Goal: Information Seeking & Learning: Compare options

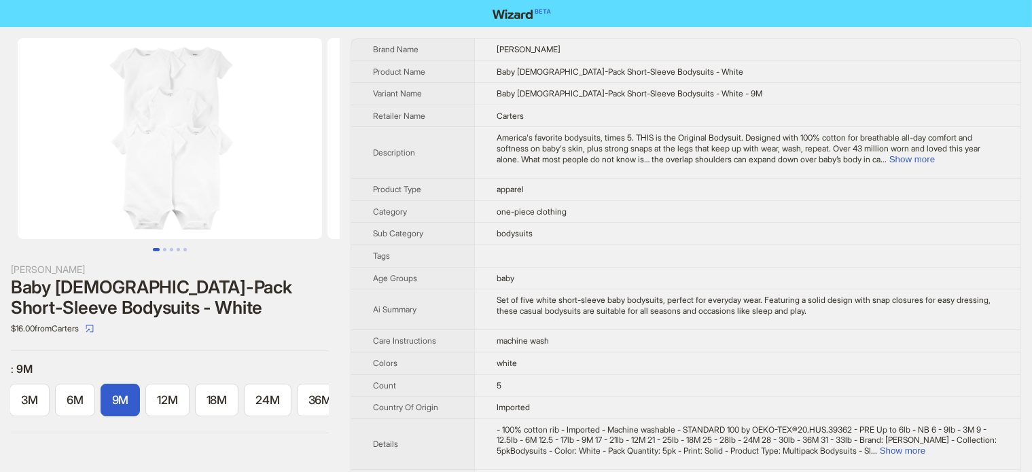
scroll to position [0, 318]
click at [111, 289] on div "Baby 5-Pack Short-Sleeve Bodysuits - White" at bounding box center [170, 297] width 318 height 41
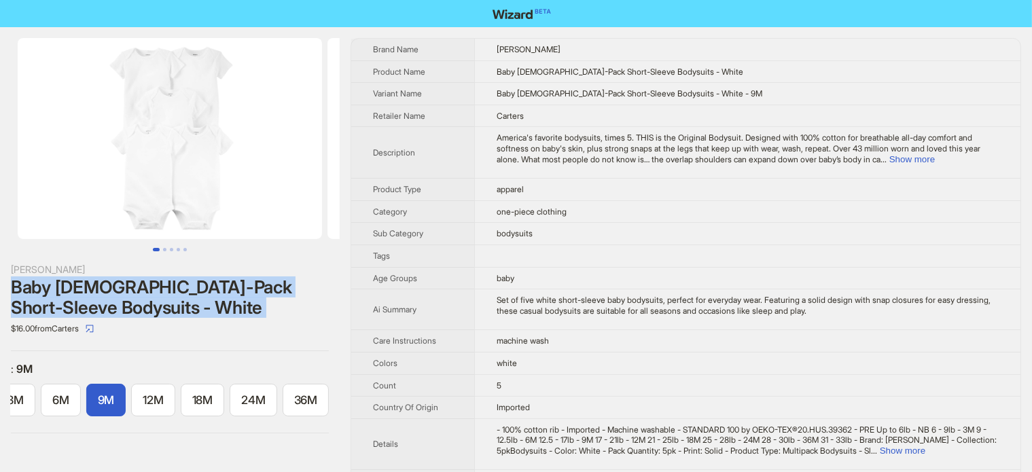
click at [111, 289] on div "Baby 5-Pack Short-Sleeve Bodysuits - White" at bounding box center [170, 297] width 318 height 41
copy div "Baby 5-Pack Short-Sleeve Bodysuits - White"
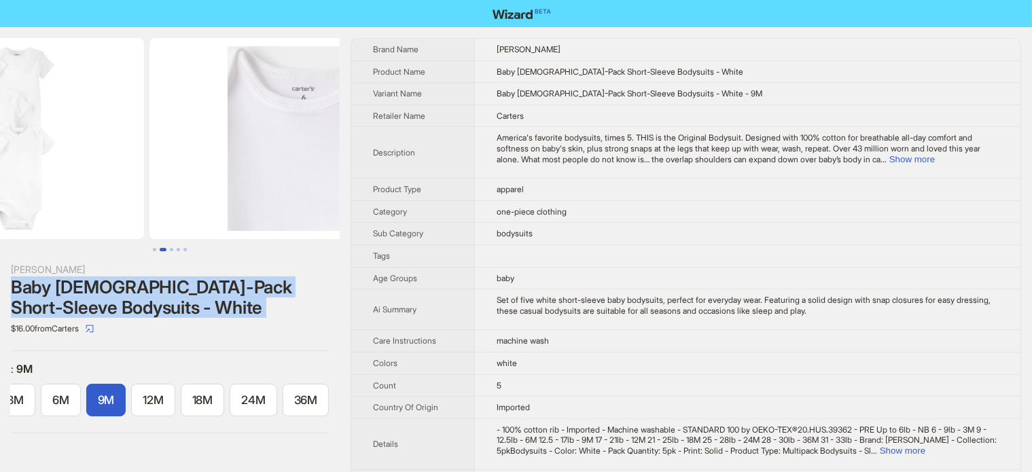
drag, startPoint x: 249, startPoint y: 143, endPoint x: 120, endPoint y: 170, distance: 131.8
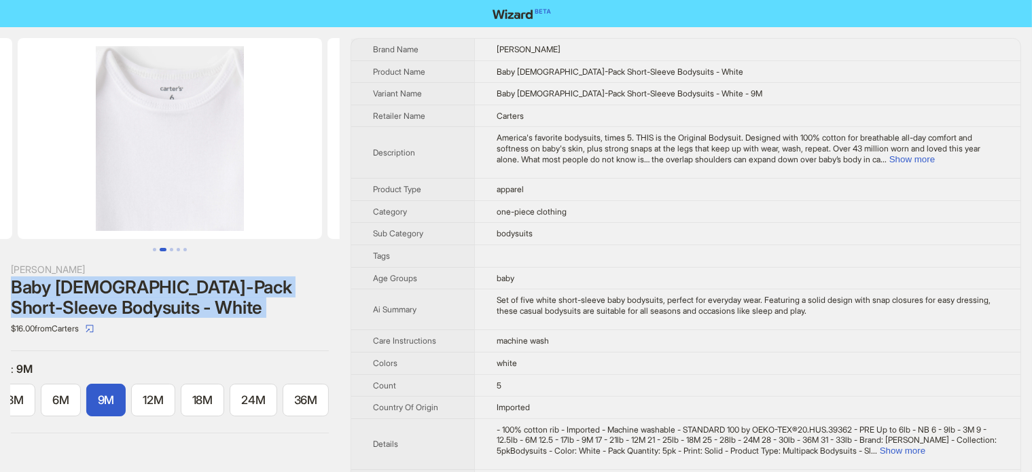
scroll to position [0, 88]
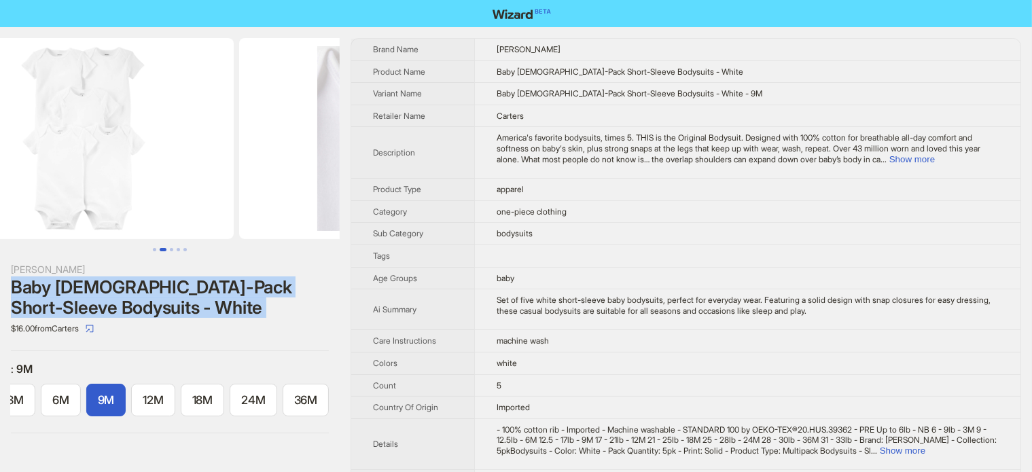
drag, startPoint x: 144, startPoint y: 145, endPoint x: 321, endPoint y: 167, distance: 178.0
click at [321, 167] on img at bounding box center [391, 138] width 304 height 201
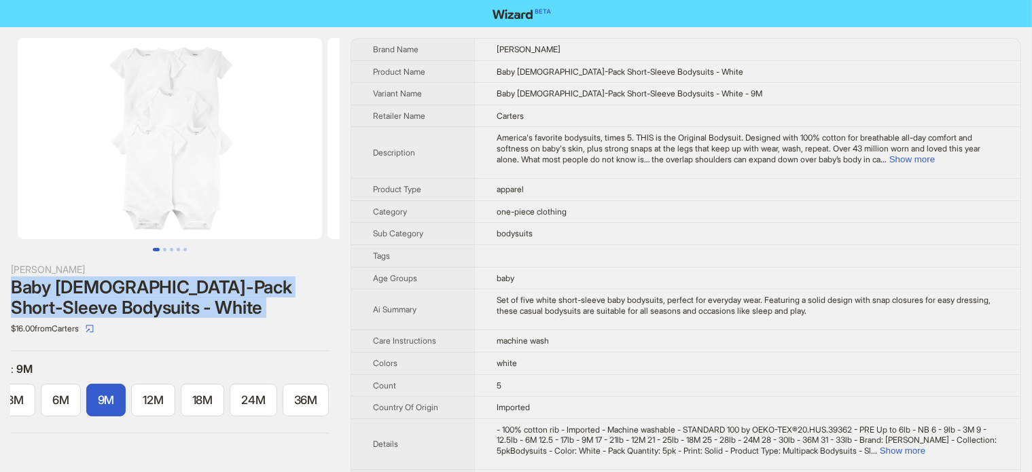
drag, startPoint x: 199, startPoint y: 172, endPoint x: 374, endPoint y: 58, distance: 208.8
click at [312, 151] on img at bounding box center [170, 138] width 304 height 201
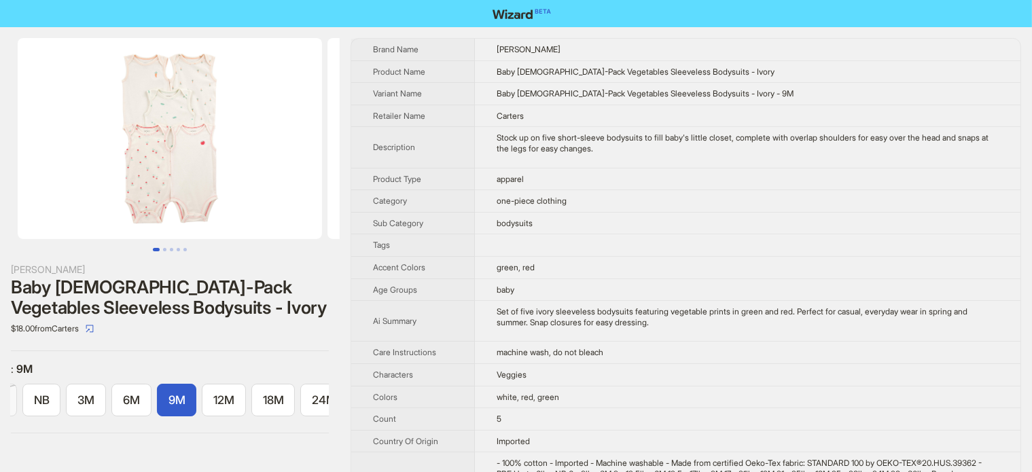
scroll to position [0, 138]
click at [179, 296] on div "Baby [DEMOGRAPHIC_DATA]-Pack Vegetables Sleeveless Bodysuits - Ivory" at bounding box center [170, 297] width 318 height 41
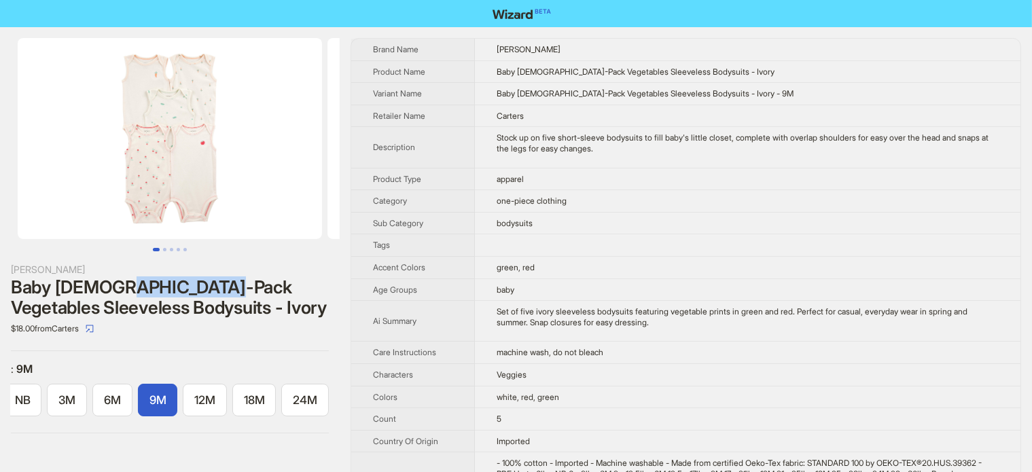
click at [179, 296] on div "Baby [DEMOGRAPHIC_DATA]-Pack Vegetables Sleeveless Bodysuits - Ivory" at bounding box center [170, 297] width 318 height 41
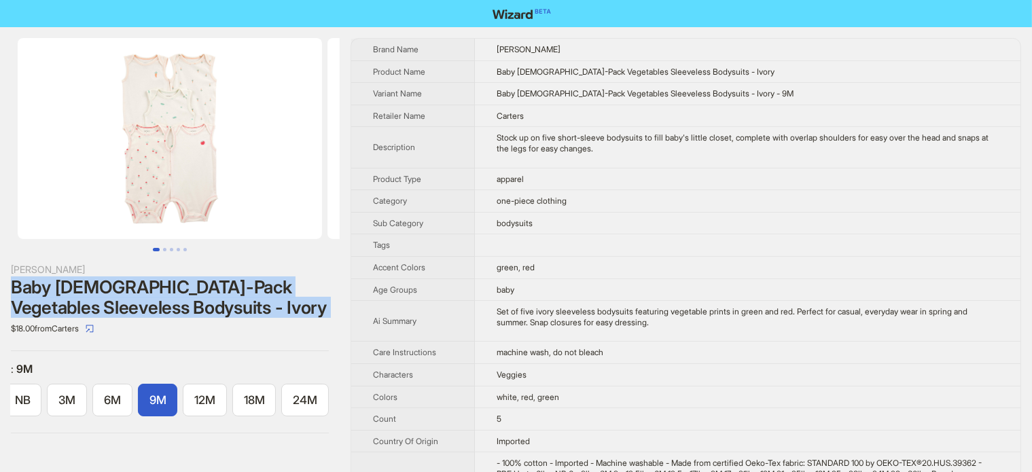
click at [179, 297] on div "Baby 5-Pack Vegetables Sleeveless Bodysuits - Ivory" at bounding box center [170, 297] width 318 height 41
copy div "Baby 5-Pack Vegetables Sleeveless Bodysuits - Ivory"
drag, startPoint x: 143, startPoint y: 149, endPoint x: 264, endPoint y: 187, distance: 127.0
click at [262, 188] on img at bounding box center [170, 138] width 304 height 201
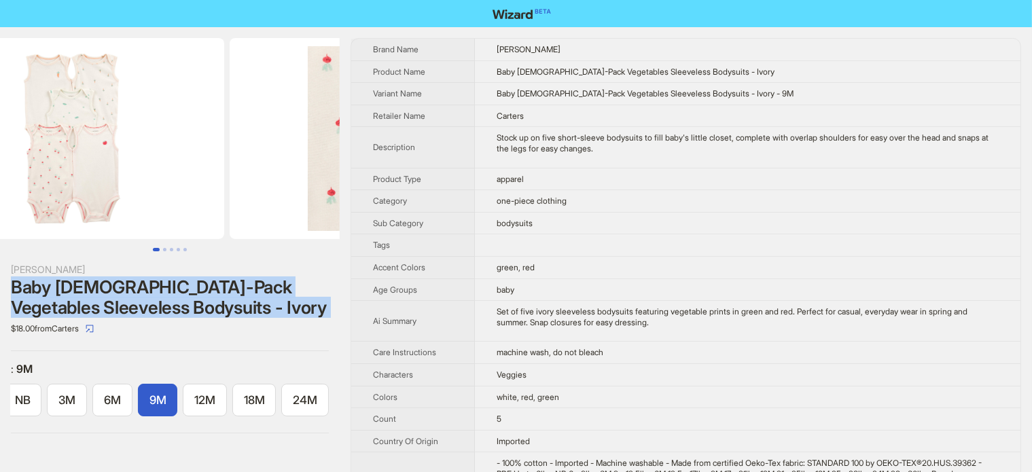
drag, startPoint x: 265, startPoint y: 184, endPoint x: 177, endPoint y: 159, distance: 91.2
click at [117, 181] on ul at bounding box center [170, 138] width 340 height 201
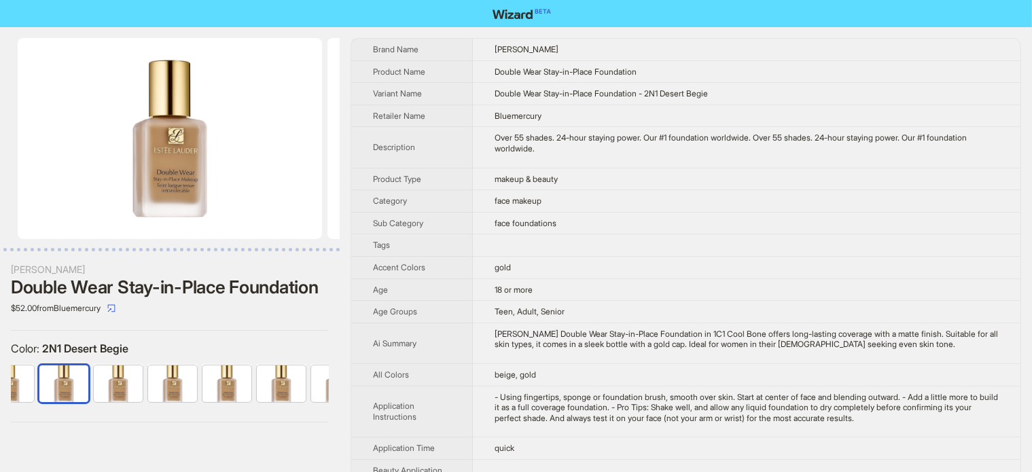
scroll to position [0, 469]
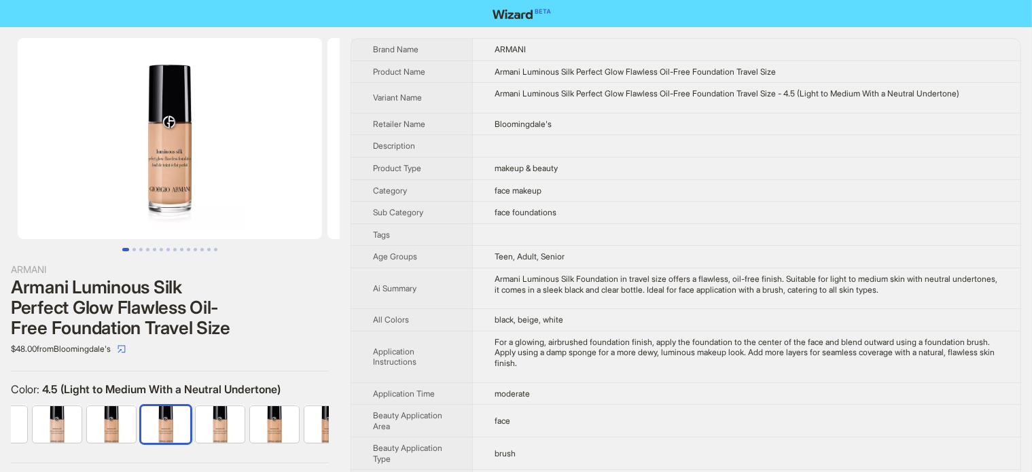
scroll to position [0, 197]
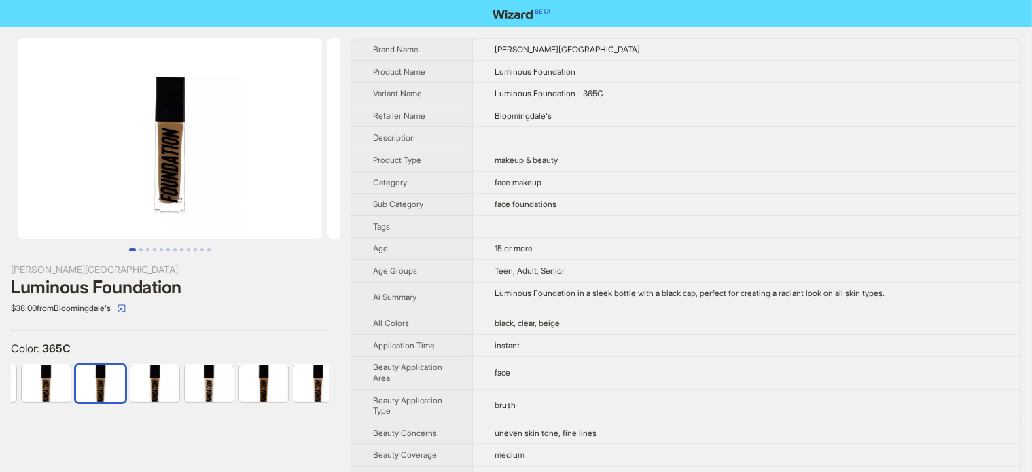
scroll to position [0, 1556]
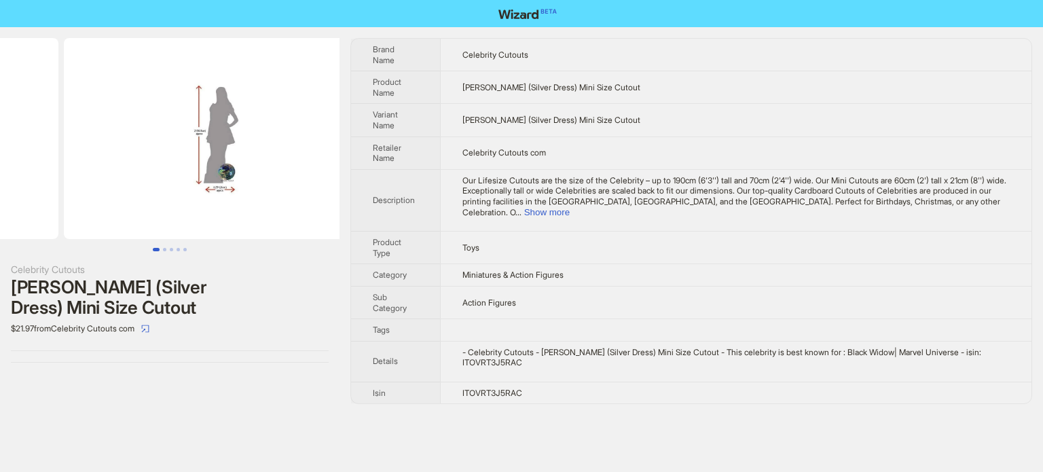
drag, startPoint x: 298, startPoint y: 149, endPoint x: 46, endPoint y: 160, distance: 252.3
click at [58, 157] on ul at bounding box center [170, 138] width 340 height 201
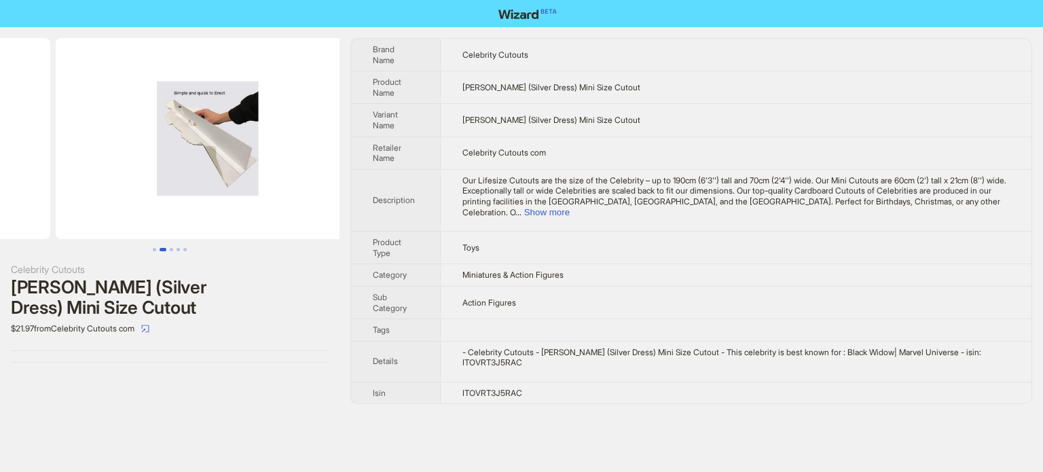
drag, startPoint x: 209, startPoint y: 161, endPoint x: 48, endPoint y: 159, distance: 161.0
click at [48, 159] on ul at bounding box center [170, 138] width 340 height 201
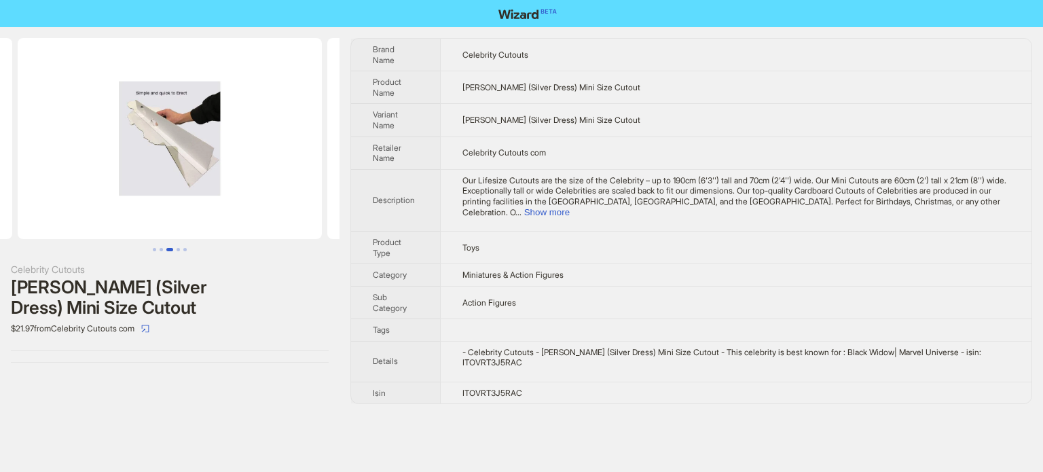
click at [226, 152] on img at bounding box center [170, 138] width 304 height 201
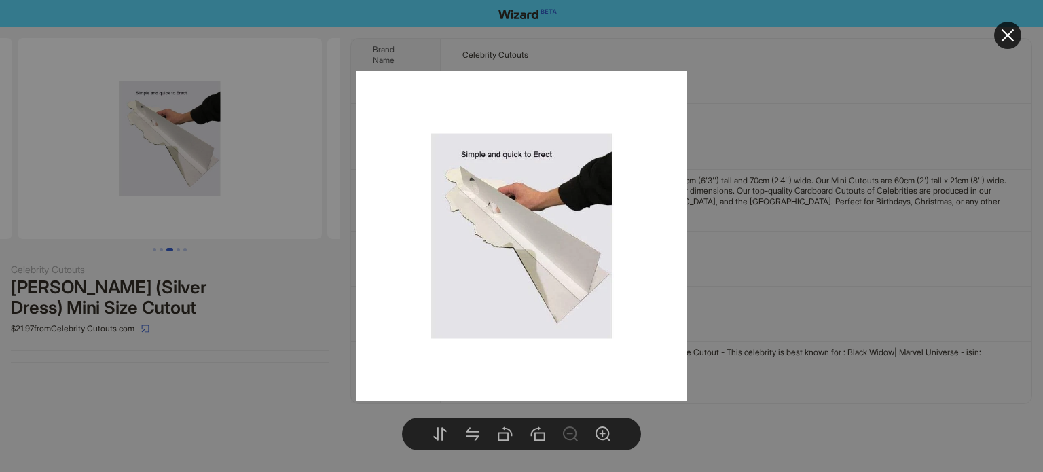
scroll to position [0, 929]
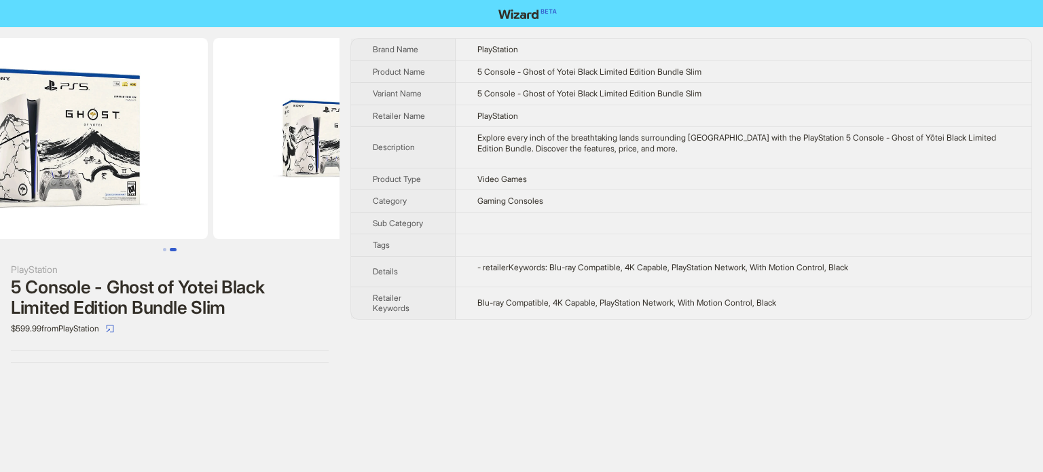
scroll to position [0, 310]
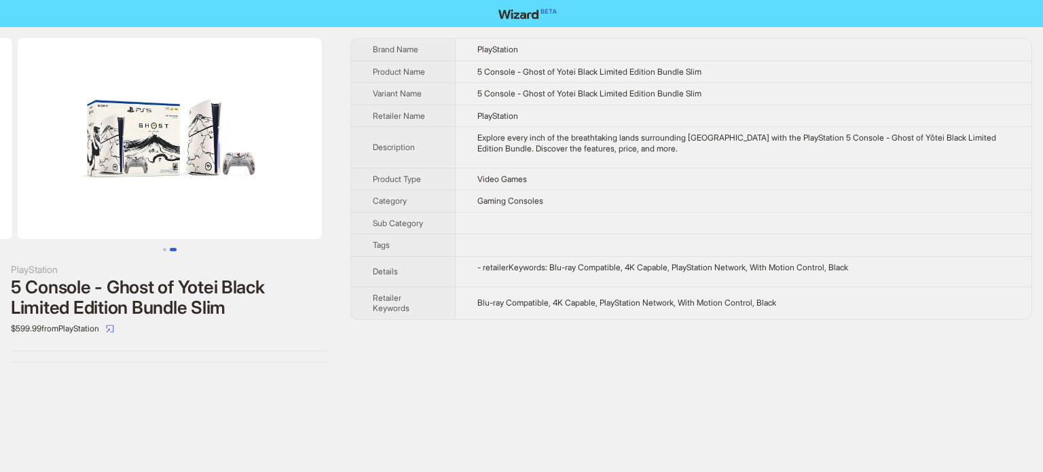
drag, startPoint x: 338, startPoint y: 162, endPoint x: 100, endPoint y: 210, distance: 242.5
click at [104, 209] on img at bounding box center [170, 138] width 304 height 201
drag, startPoint x: 255, startPoint y: 202, endPoint x: 71, endPoint y: 207, distance: 184.1
click at [71, 207] on img at bounding box center [170, 138] width 304 height 201
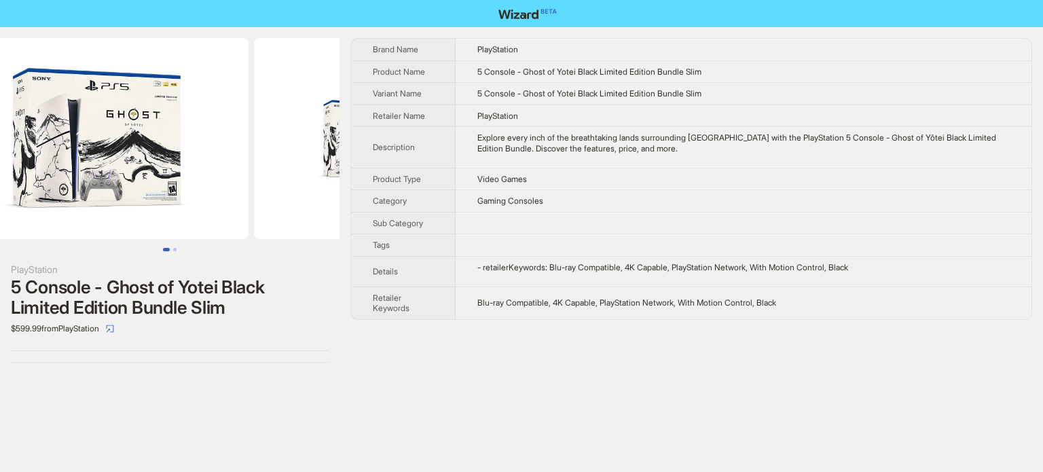
drag, startPoint x: 65, startPoint y: 203, endPoint x: 270, endPoint y: 187, distance: 205.1
click at [270, 187] on ul at bounding box center [170, 138] width 340 height 201
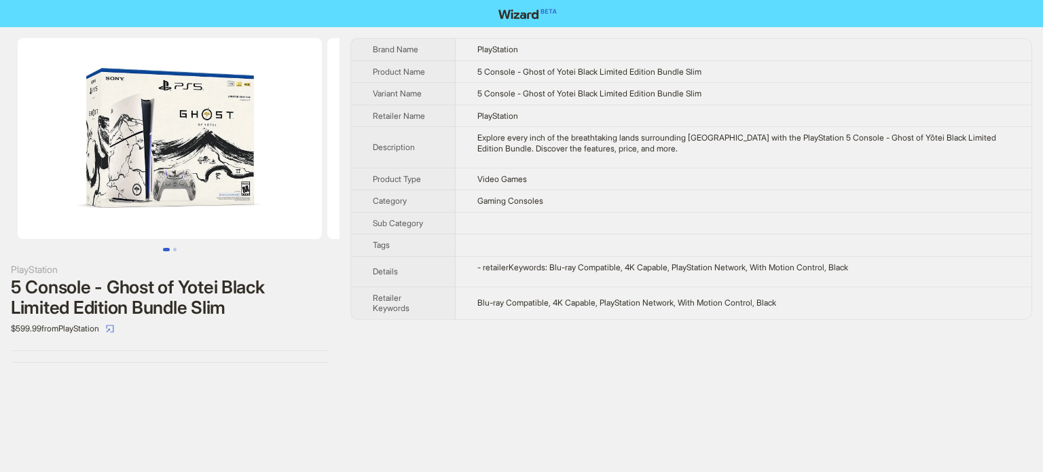
drag, startPoint x: 120, startPoint y: 176, endPoint x: 356, endPoint y: 10, distance: 288.7
click at [217, 143] on img at bounding box center [170, 138] width 304 height 201
drag, startPoint x: 130, startPoint y: 202, endPoint x: 279, endPoint y: 196, distance: 148.9
click at [279, 196] on img at bounding box center [170, 138] width 304 height 201
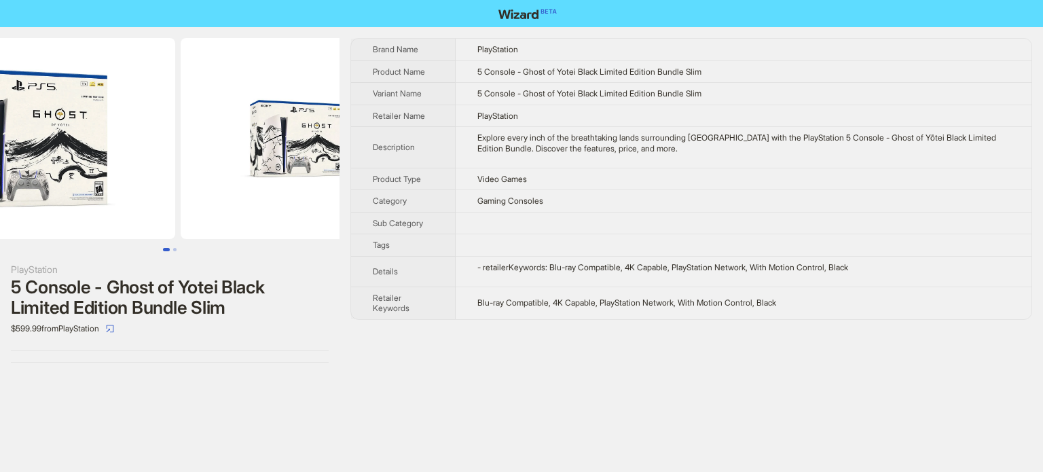
drag, startPoint x: 264, startPoint y: 192, endPoint x: 103, endPoint y: 229, distance: 164.5
click at [110, 227] on ul at bounding box center [170, 138] width 340 height 201
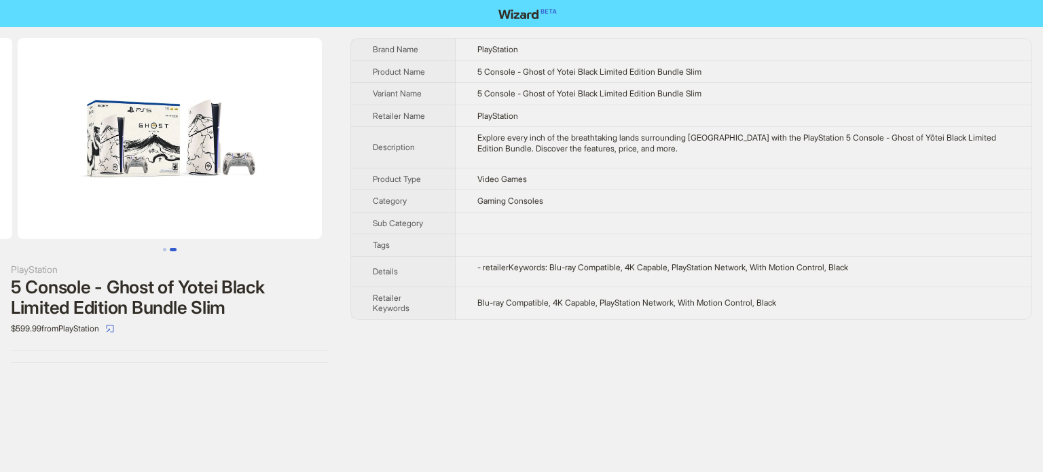
click at [188, 199] on img at bounding box center [170, 138] width 304 height 201
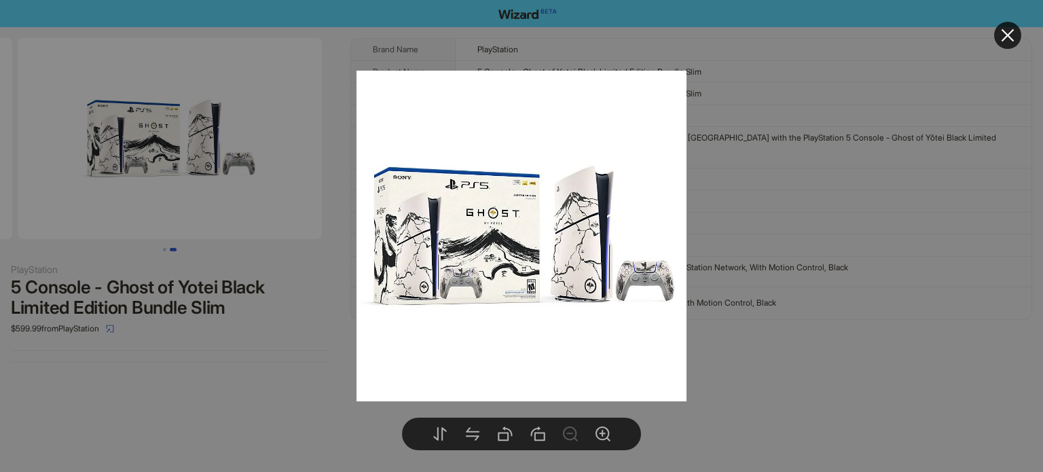
click at [245, 388] on div at bounding box center [521, 236] width 1043 height 472
